Goal: Check status: Check status

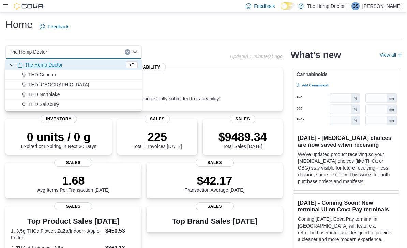
click at [86, 76] on div "THD Concord" at bounding box center [78, 74] width 120 height 7
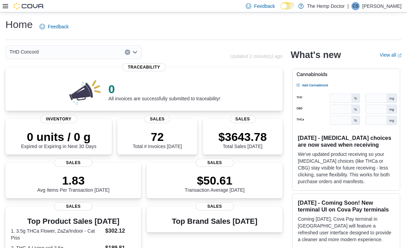
click at [136, 55] on icon "Open list of options" at bounding box center [134, 51] width 5 height 5
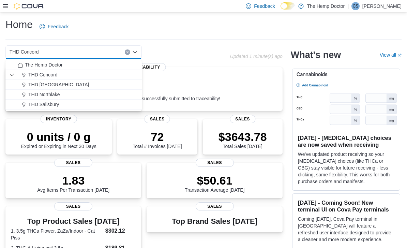
click at [69, 83] on div "THD [GEOGRAPHIC_DATA]" at bounding box center [78, 84] width 120 height 7
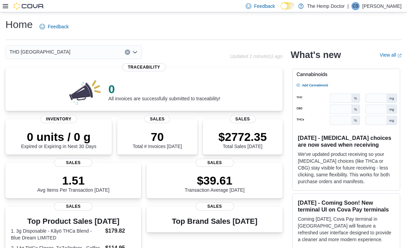
click at [135, 56] on div "THD [GEOGRAPHIC_DATA] Combo box. Selected. THD [GEOGRAPHIC_DATA]. Press Backspa…" at bounding box center [73, 52] width 136 height 14
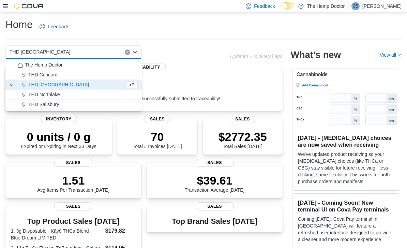
click at [58, 94] on span "THD Northlake" at bounding box center [44, 94] width 32 height 7
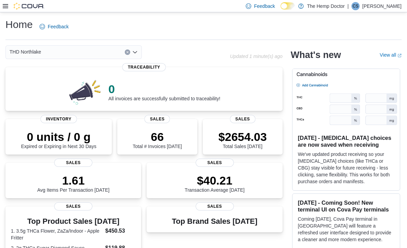
click at [135, 55] on icon "Open list of options" at bounding box center [134, 51] width 5 height 5
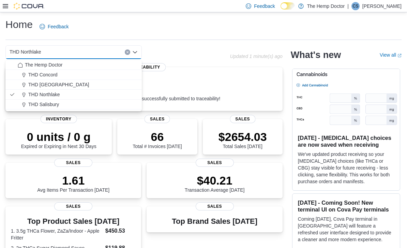
click at [68, 84] on div "THD [GEOGRAPHIC_DATA]" at bounding box center [78, 84] width 120 height 7
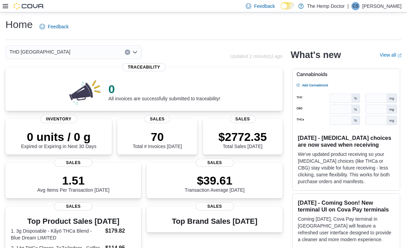
click at [136, 50] on icon "Open list of options" at bounding box center [134, 51] width 5 height 5
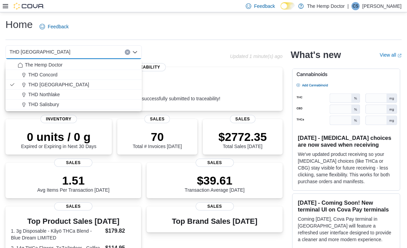
click at [89, 74] on div "THD Concord" at bounding box center [78, 74] width 120 height 7
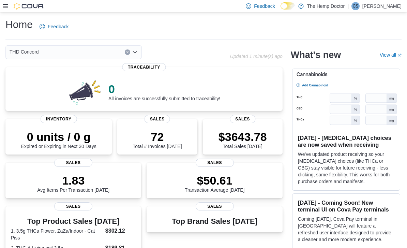
click at [137, 55] on icon "Open list of options" at bounding box center [134, 51] width 5 height 5
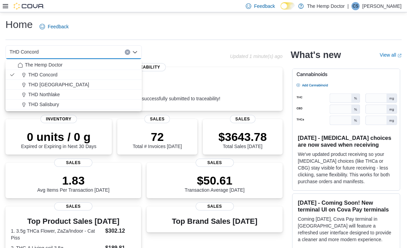
click at [65, 85] on div "THD [GEOGRAPHIC_DATA]" at bounding box center [78, 84] width 120 height 7
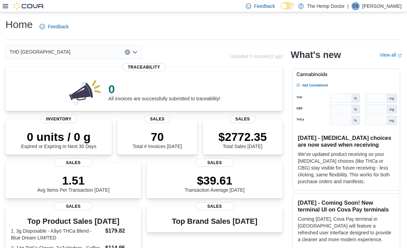
click at [140, 53] on div "THD [GEOGRAPHIC_DATA] Combo box. Selected. THD [GEOGRAPHIC_DATA]. Press Backspa…" at bounding box center [73, 52] width 136 height 14
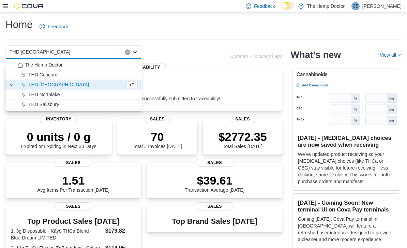
click at [58, 94] on span "THD Northlake" at bounding box center [44, 94] width 32 height 7
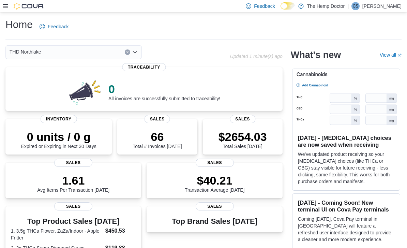
click at [135, 57] on div "THD Northlake Combo box. Selected. THD [GEOGRAPHIC_DATA]. Press Backspace to de…" at bounding box center [73, 52] width 136 height 14
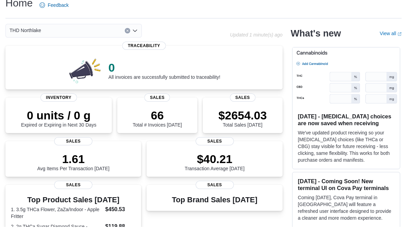
click at [134, 45] on div "THD Northlake Combo box. Selected. THD [GEOGRAPHIC_DATA]. Press Backspace to de…" at bounding box center [73, 52] width 136 height 14
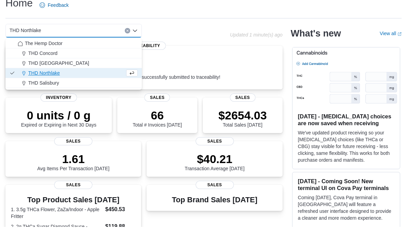
click at [60, 101] on div "THD Salisbury" at bounding box center [78, 104] width 120 height 7
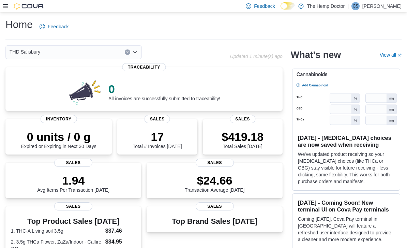
click at [130, 50] on div "THD Salisbury Combo box. Selected. THD [GEOGRAPHIC_DATA]. Press Backspace to de…" at bounding box center [73, 52] width 136 height 14
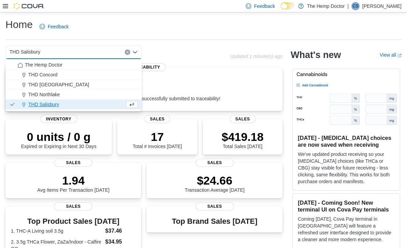
click at [47, 76] on span "THD Concord" at bounding box center [42, 74] width 29 height 7
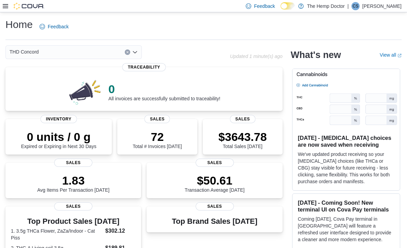
click at [135, 56] on div "THD Concord Combo box. Selected. THD [GEOGRAPHIC_DATA]. Press Backspace to dele…" at bounding box center [73, 52] width 136 height 14
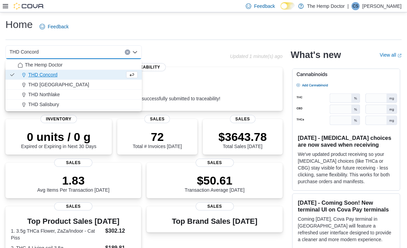
click at [48, 85] on span "THD [GEOGRAPHIC_DATA]" at bounding box center [58, 84] width 61 height 7
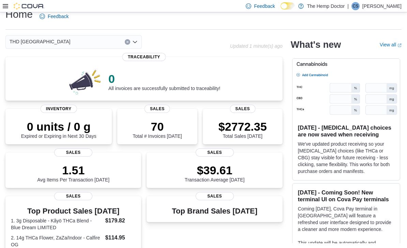
scroll to position [11, 0]
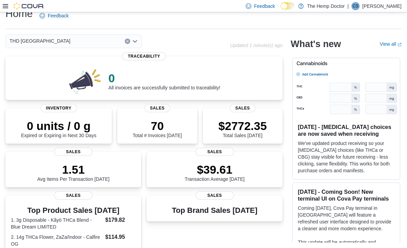
click at [126, 45] on div "THD [GEOGRAPHIC_DATA] Combo box. Selected. THD [GEOGRAPHIC_DATA]. Press Backspa…" at bounding box center [73, 41] width 136 height 14
click at [196, 63] on div "0 All invoices are successfully submitted to traceability! Traceability" at bounding box center [143, 78] width 277 height 44
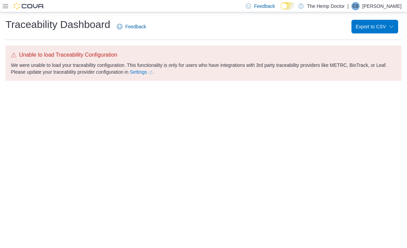
click at [3, 4] on icon at bounding box center [5, 5] width 5 height 5
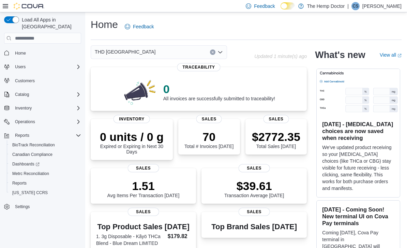
click at [209, 54] on div "THD [GEOGRAPHIC_DATA]" at bounding box center [159, 52] width 136 height 14
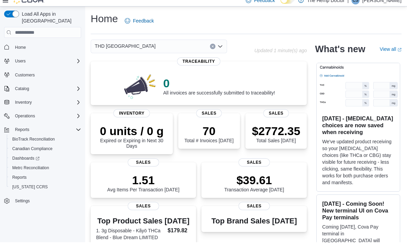
click at [212, 50] on button "Clear input" at bounding box center [212, 51] width 5 height 5
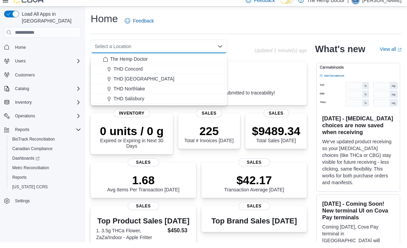
click at [139, 91] on span "THD Northlake" at bounding box center [129, 94] width 32 height 7
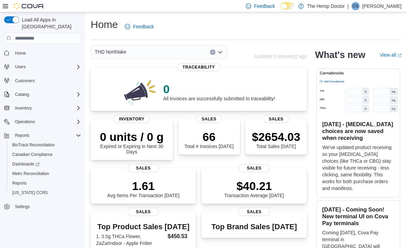
click at [11, 7] on div at bounding box center [24, 6] width 42 height 7
